Goal: Check status: Check status

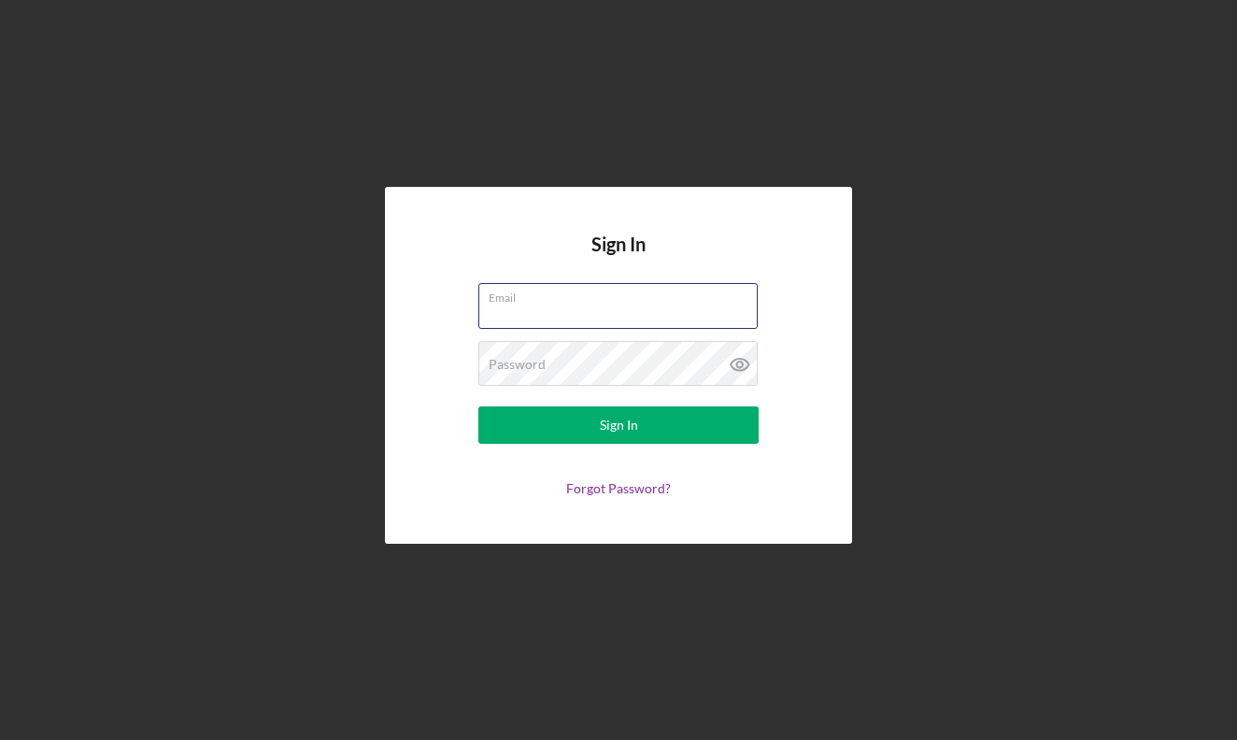
type input "[EMAIL_ADDRESS][DOMAIN_NAME]"
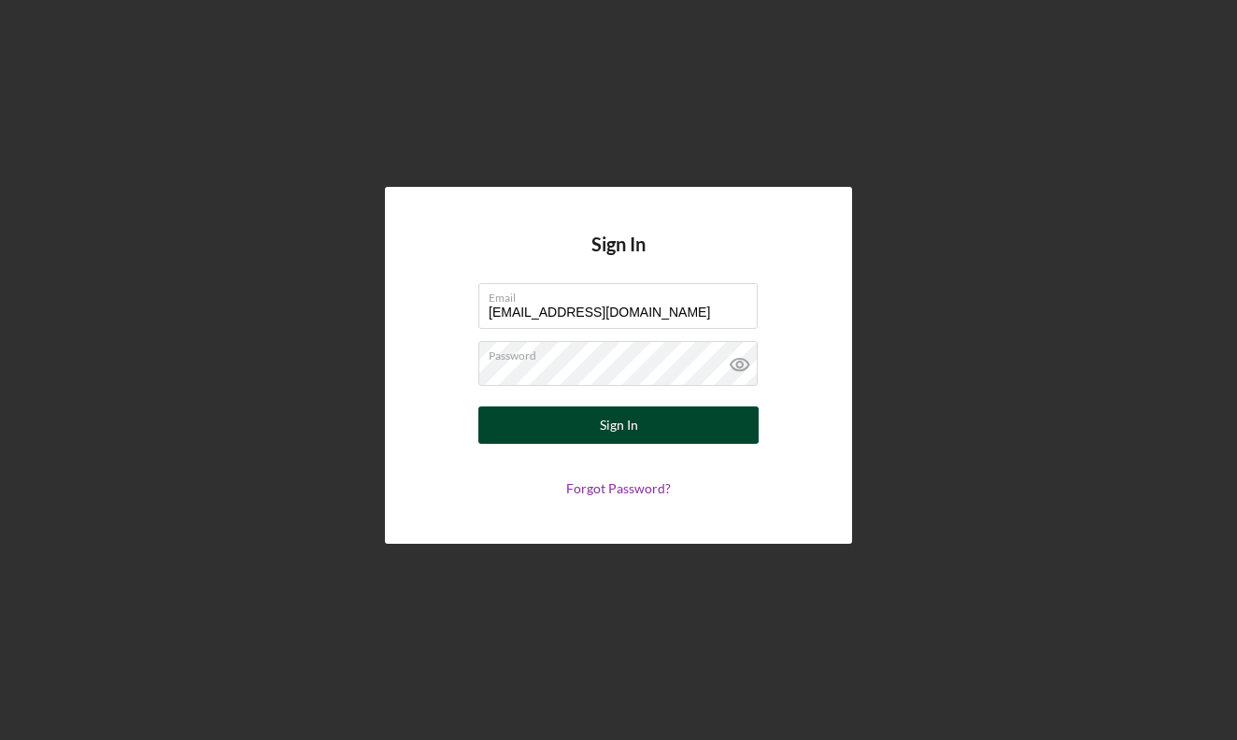
click at [623, 430] on div "Sign In" at bounding box center [619, 424] width 38 height 37
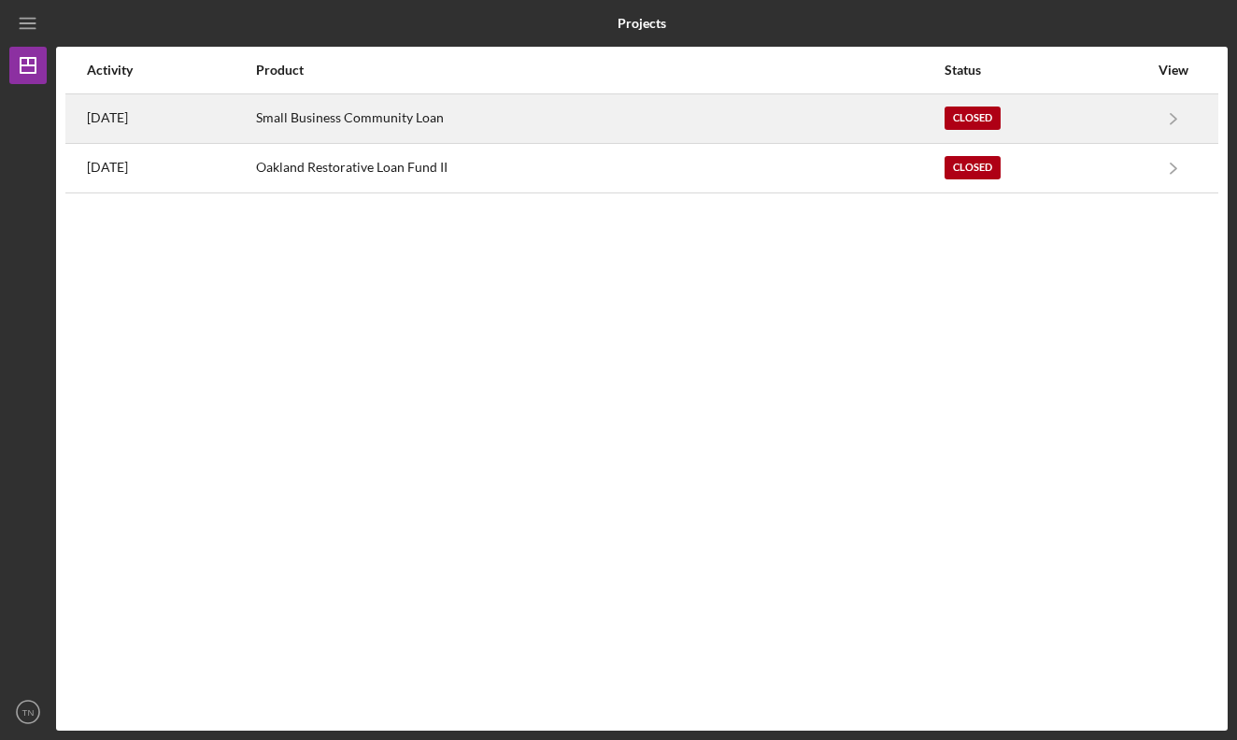
click at [567, 127] on div "Small Business Community Loan" at bounding box center [599, 118] width 686 height 47
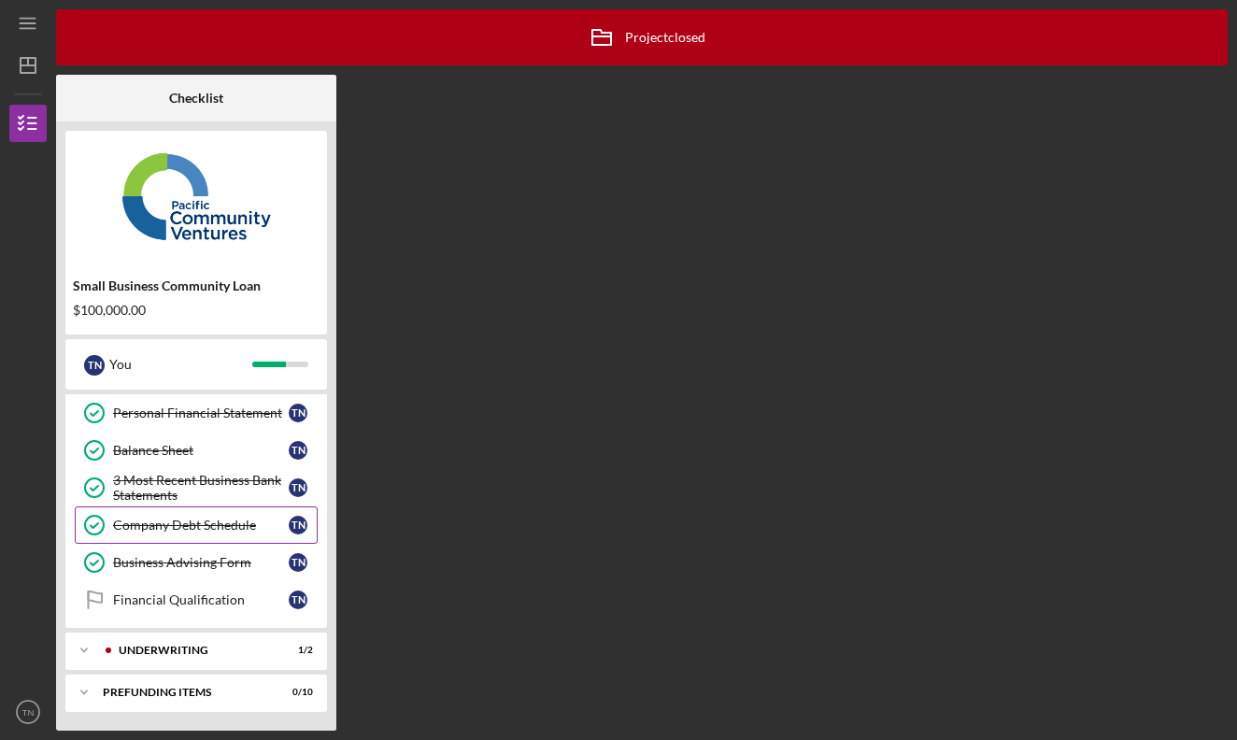
scroll to position [342, 0]
click at [221, 652] on div "Underwriting" at bounding box center [211, 650] width 185 height 11
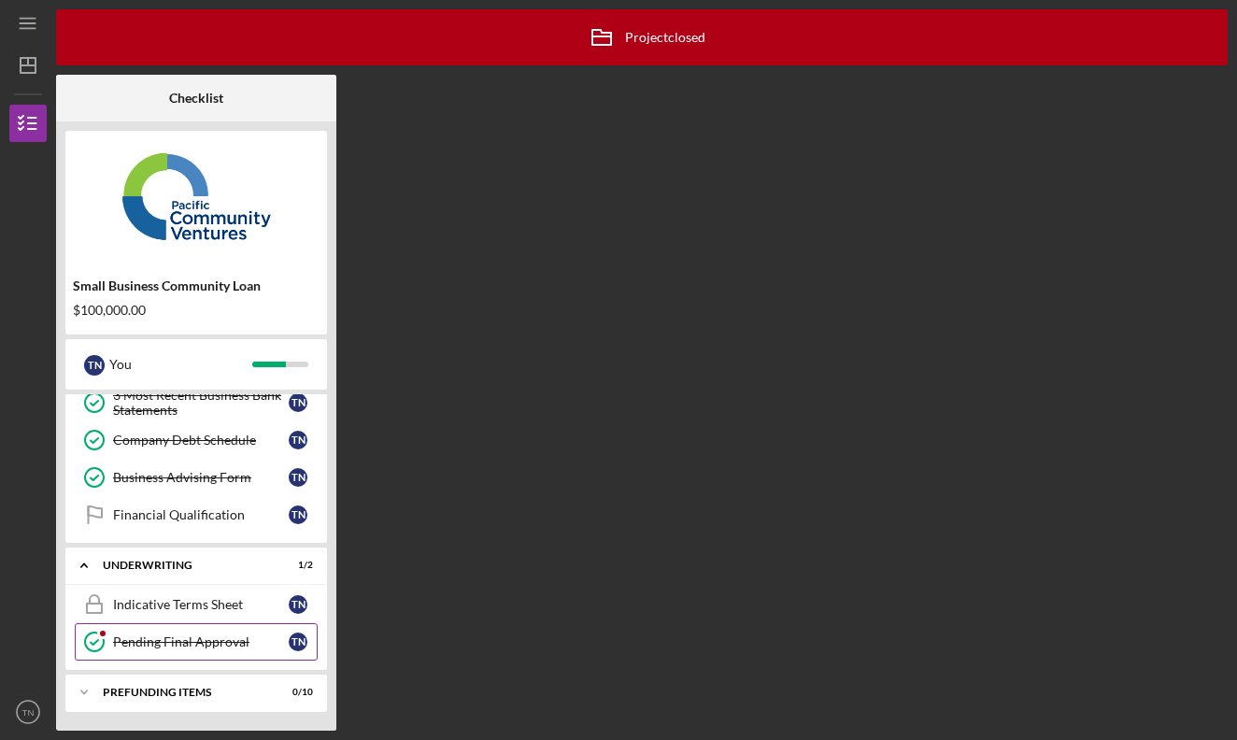
scroll to position [427, 0]
click at [225, 642] on div "Pending Final Approval" at bounding box center [201, 641] width 176 height 15
